Goal: Information Seeking & Learning: Learn about a topic

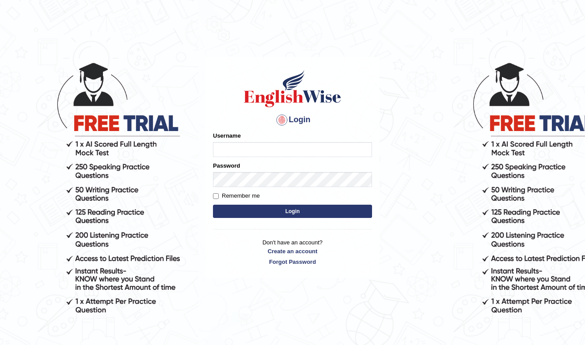
click at [225, 149] on input "Username" at bounding box center [292, 149] width 159 height 15
type input "Daaas"
click at [219, 196] on label "Remember me" at bounding box center [236, 196] width 47 height 9
click at [219, 196] on input "Remember me" at bounding box center [216, 196] width 6 height 6
checkbox input "true"
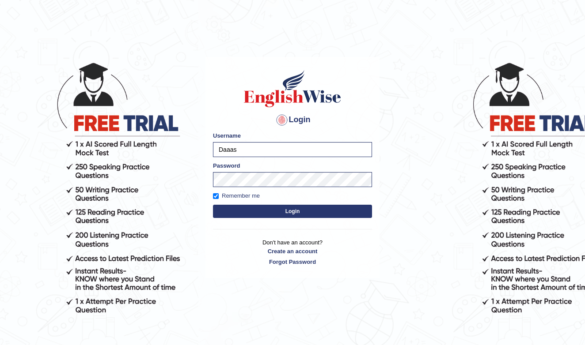
click at [259, 210] on button "Login" at bounding box center [292, 211] width 159 height 13
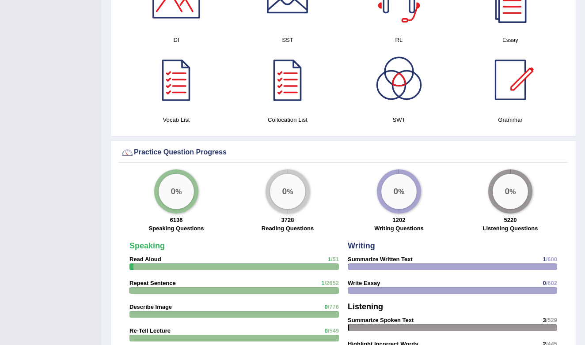
scroll to position [557, 0]
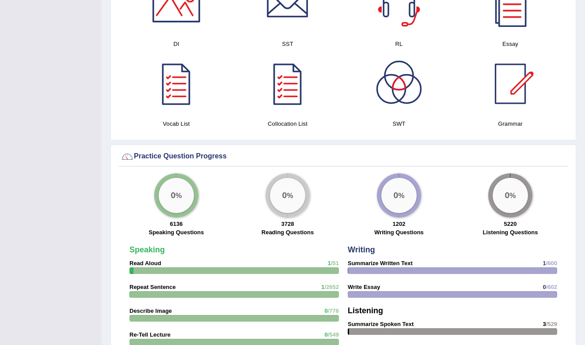
click at [191, 196] on div "0 %" at bounding box center [175, 195] width 35 height 35
click at [182, 195] on div "0 %" at bounding box center [175, 195] width 35 height 35
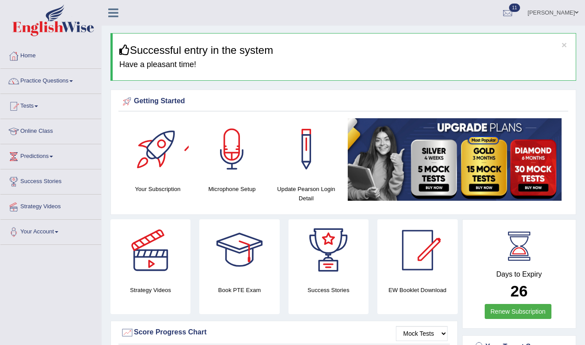
scroll to position [0, 0]
click at [45, 79] on link "Practice Questions" at bounding box center [50, 80] width 101 height 22
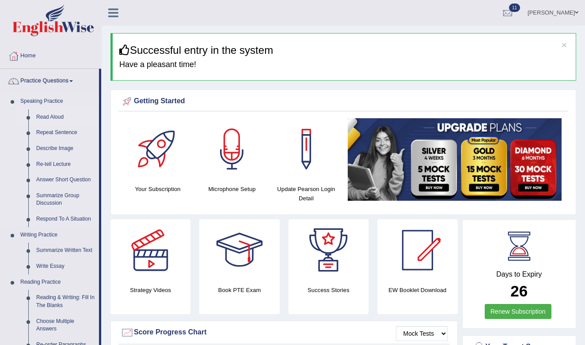
click at [51, 119] on link "Read Aloud" at bounding box center [65, 117] width 67 height 16
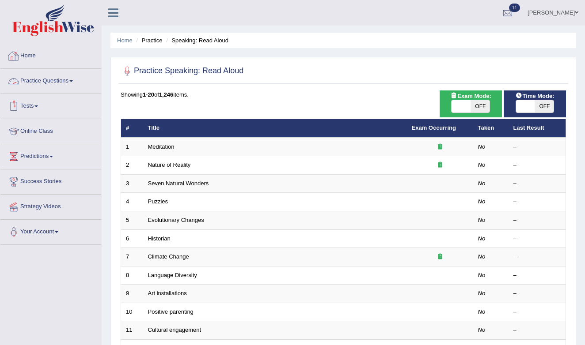
click at [54, 78] on link "Practice Questions" at bounding box center [50, 80] width 101 height 22
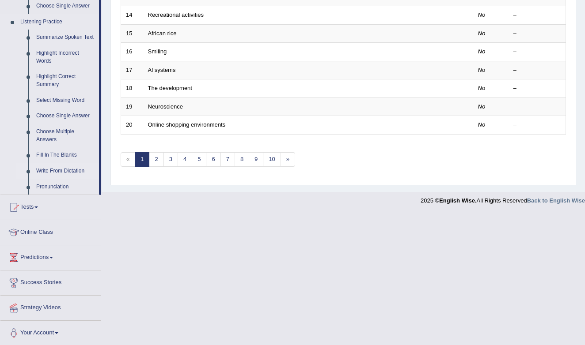
scroll to position [370, 0]
